Goal: Obtain resource: Download file/media

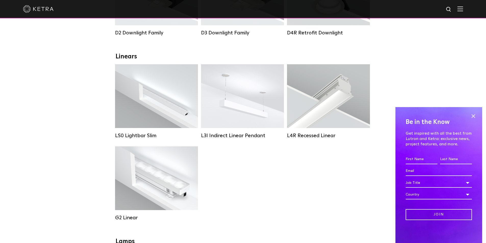
scroll to position [108, 0]
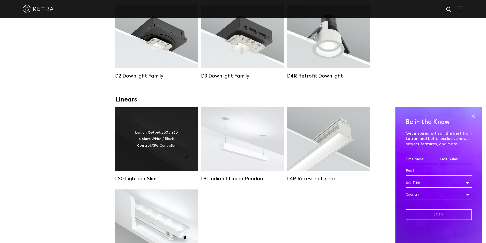
click at [152, 133] on div "Lumen Output: 200 / 350 Colors: White / Black Control: X96 Controller" at bounding box center [156, 139] width 83 height 64
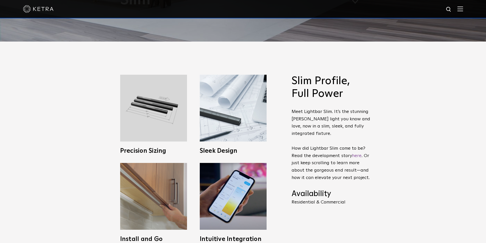
scroll to position [281, 0]
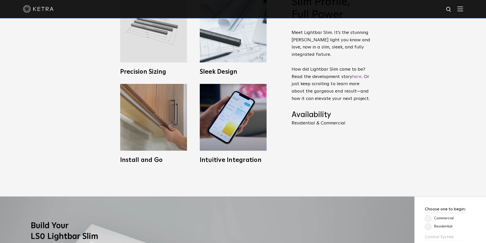
click at [170, 48] on img at bounding box center [153, 29] width 67 height 67
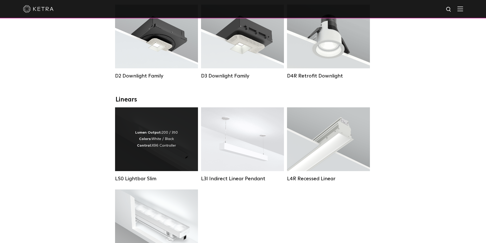
click at [159, 119] on div "Lumen Output: 200 / 350 Colors: White / Black Control: X96 Controller" at bounding box center [156, 139] width 83 height 64
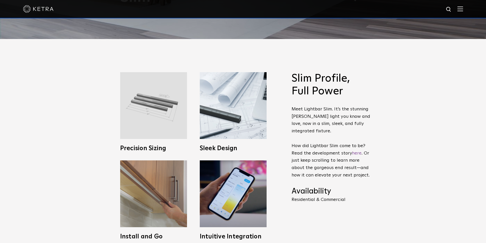
scroll to position [230, 0]
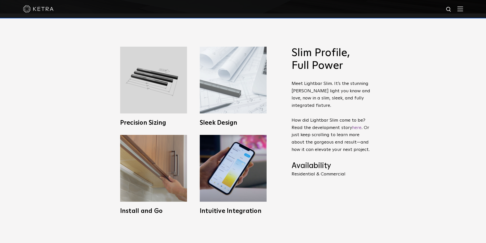
click at [234, 99] on img at bounding box center [233, 80] width 67 height 67
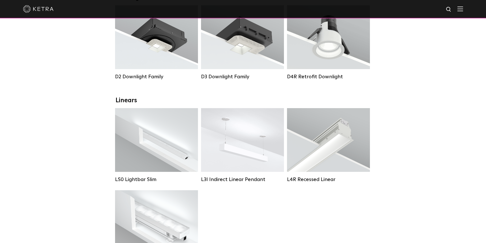
scroll to position [57, 0]
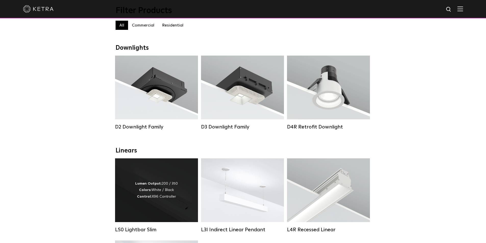
click at [172, 187] on div "Lumen Output: 200 / 350 Colors: White / Black Control: X96 Controller" at bounding box center [156, 190] width 43 height 19
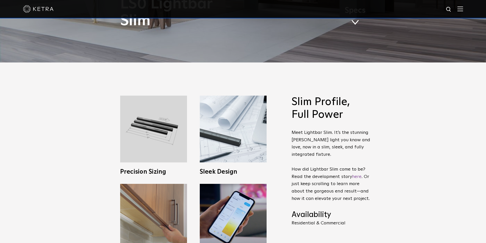
scroll to position [255, 0]
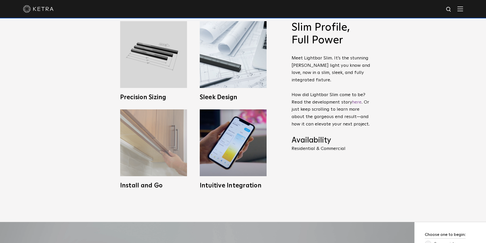
click at [157, 151] on img at bounding box center [153, 143] width 67 height 67
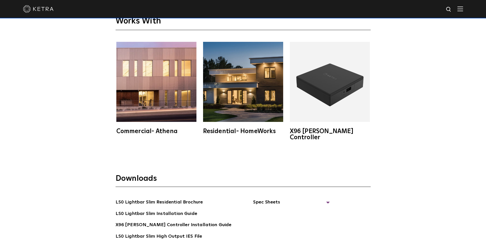
scroll to position [996, 0]
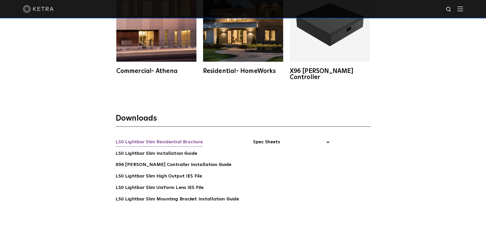
click at [179, 139] on link "LS0 Lightbar Slim Residential Brochure" at bounding box center [160, 143] width 88 height 8
